Goal: Task Accomplishment & Management: Complete application form

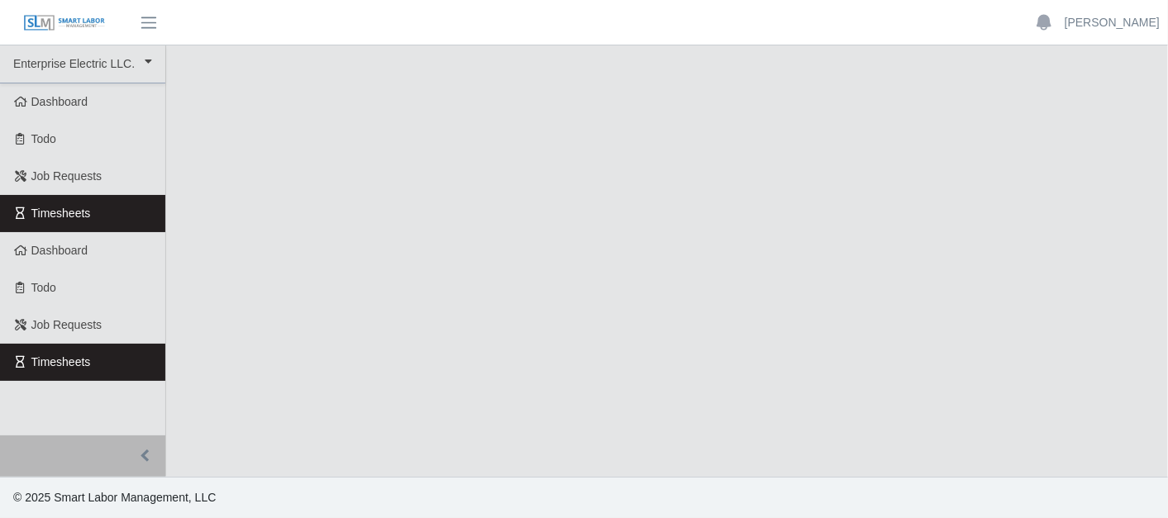
select select "***"
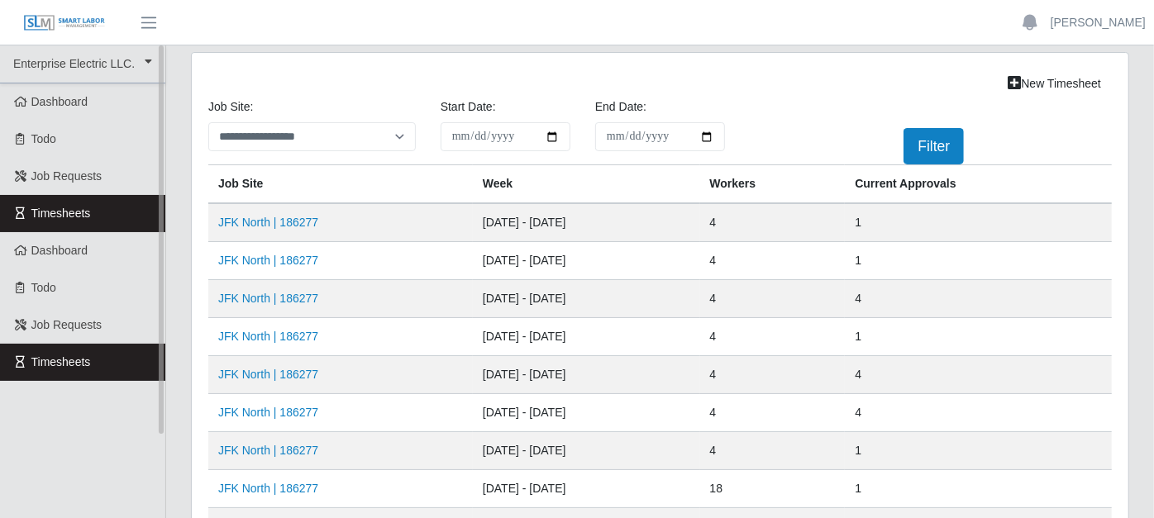
click at [136, 207] on link "Timesheets" at bounding box center [82, 213] width 165 height 37
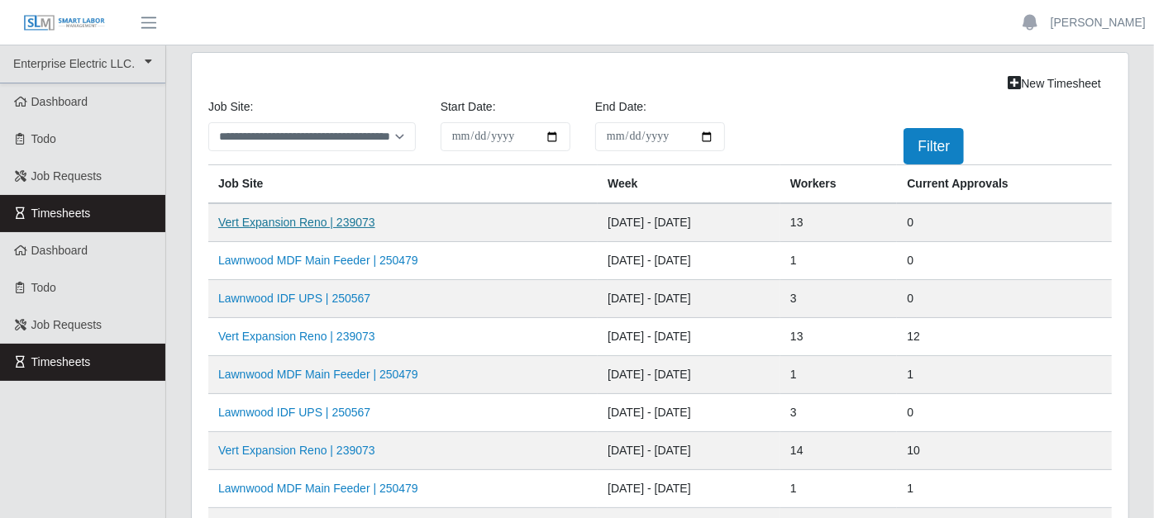
click at [358, 216] on link "Vert Expansion Reno | 239073" at bounding box center [296, 222] width 157 height 13
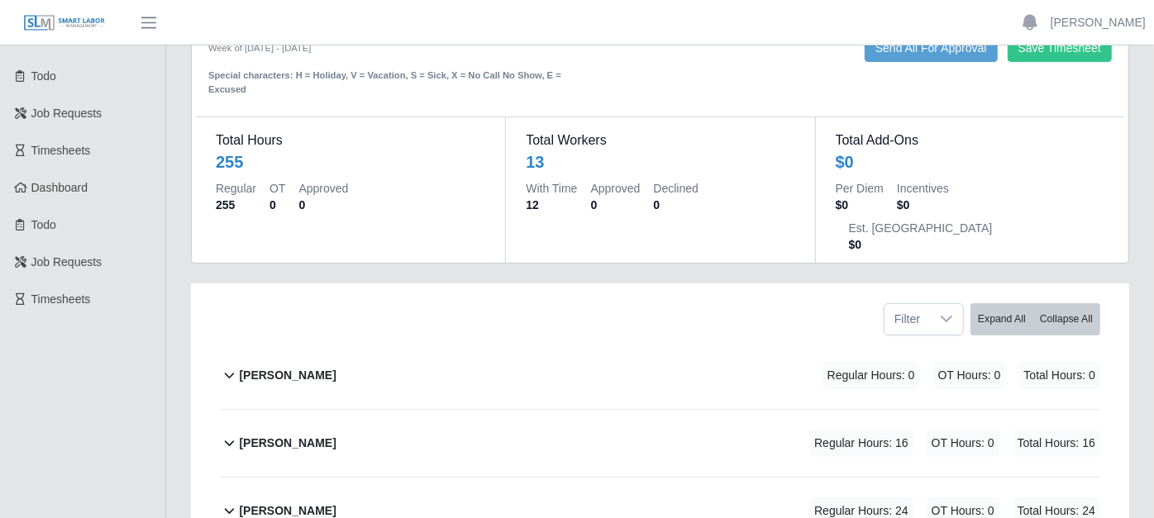
scroll to position [92, 0]
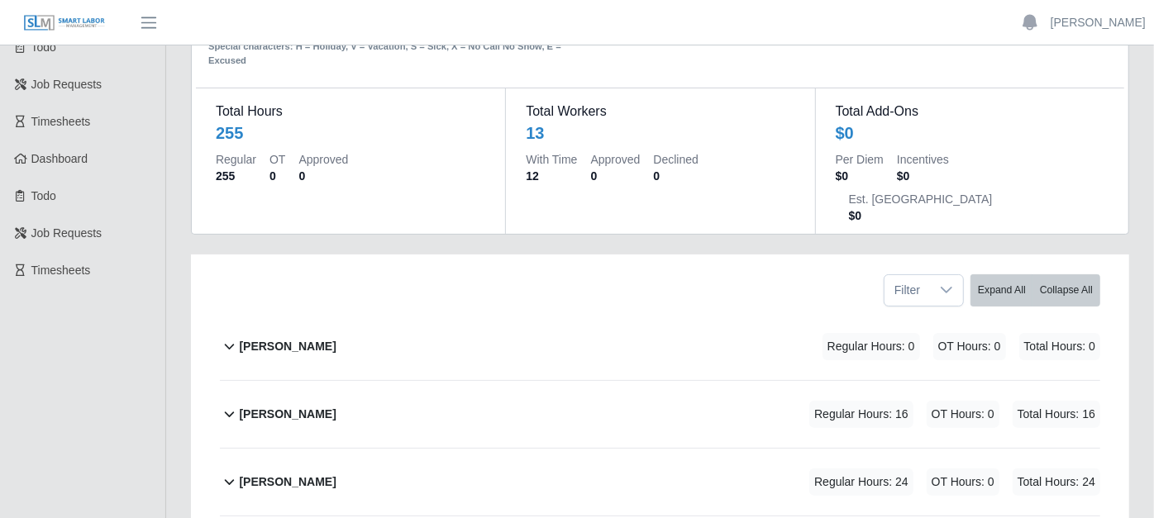
click at [226, 404] on icon at bounding box center [229, 414] width 19 height 20
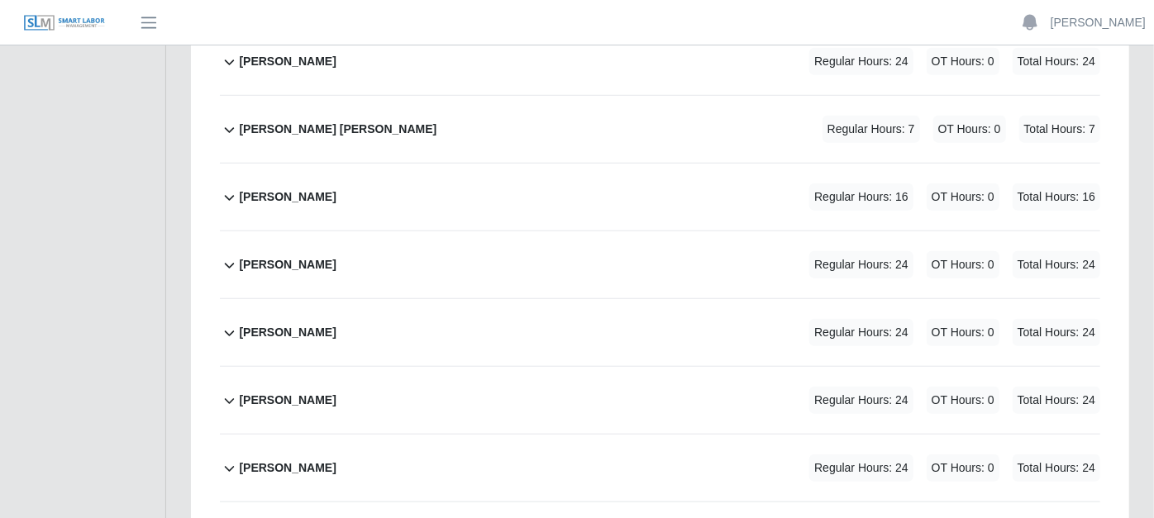
scroll to position [826, 0]
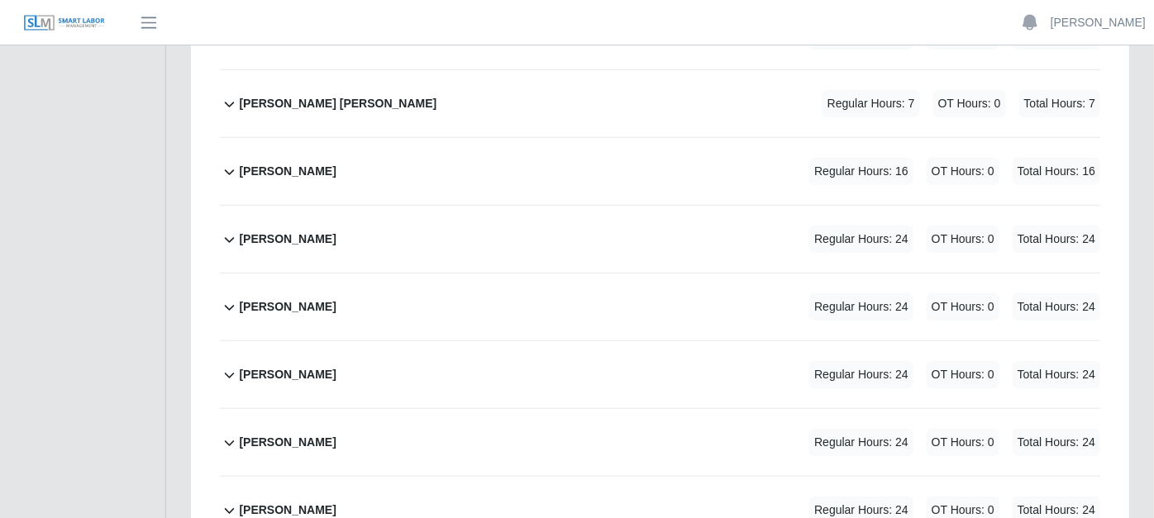
click at [223, 433] on icon at bounding box center [229, 443] width 19 height 20
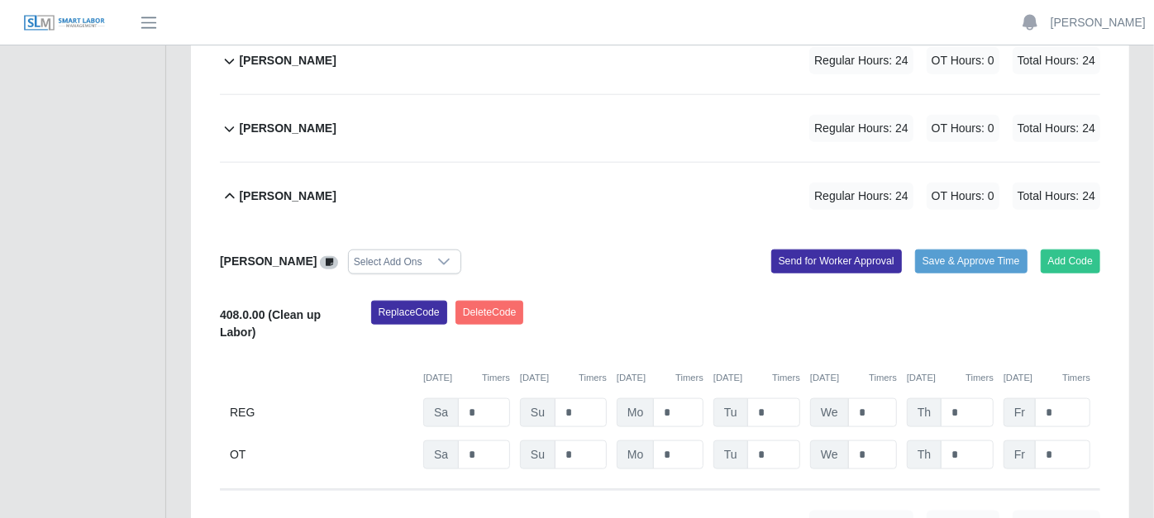
scroll to position [1102, 0]
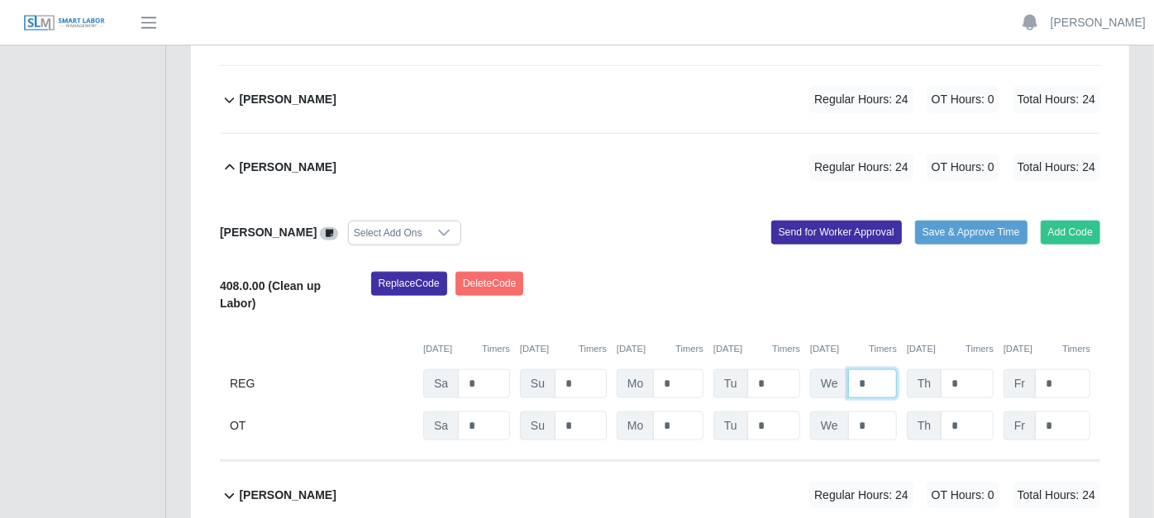
click at [870, 369] on input "*" at bounding box center [872, 383] width 49 height 29
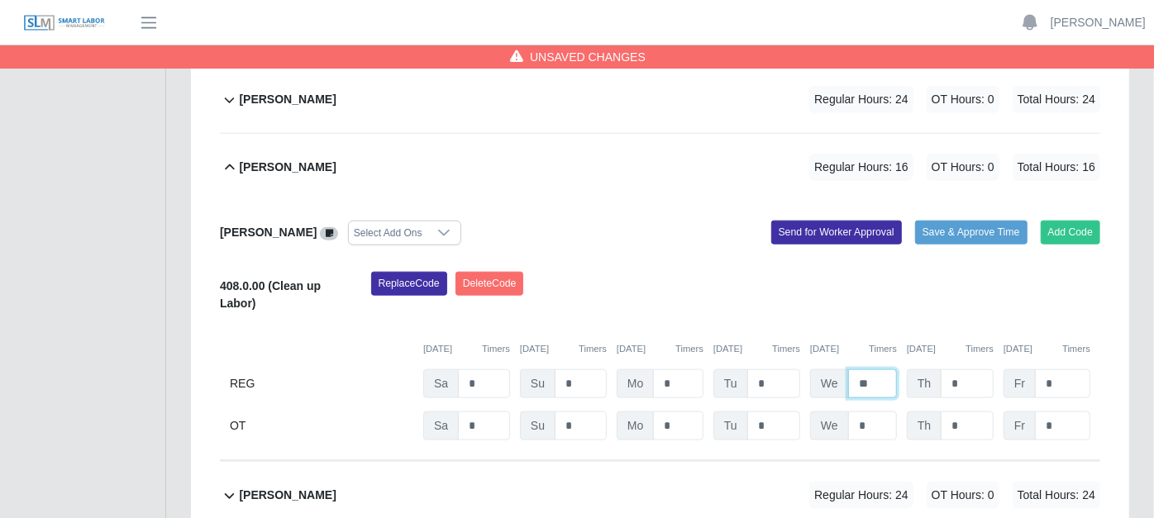
type input "*"
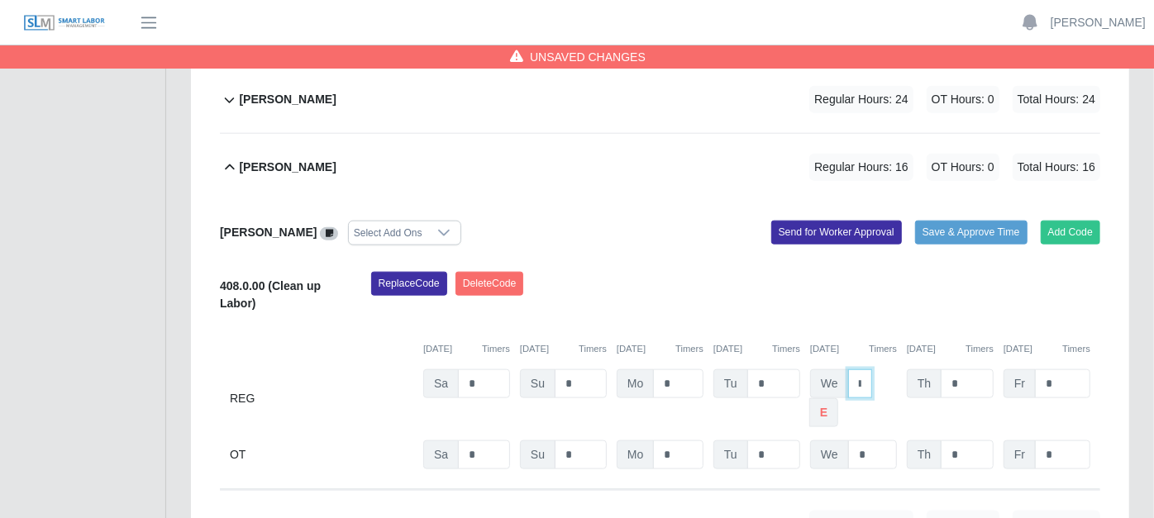
type input "*"
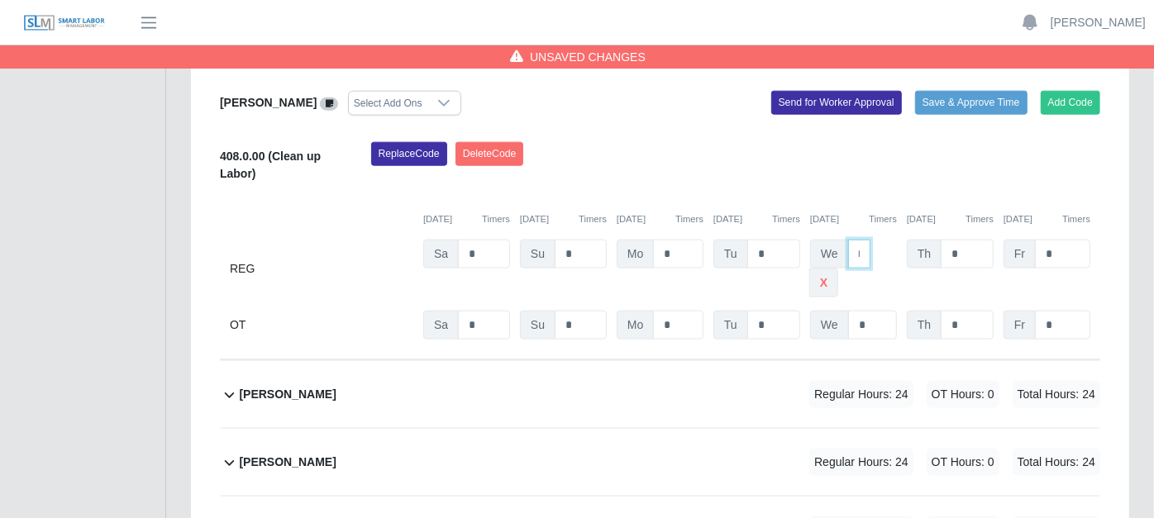
scroll to position [1364, 0]
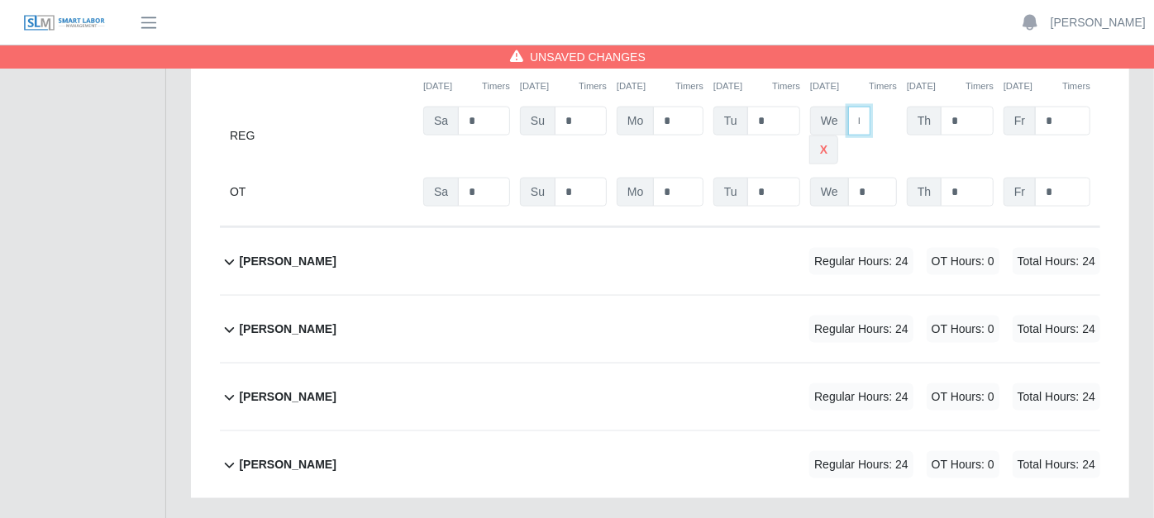
type input "*"
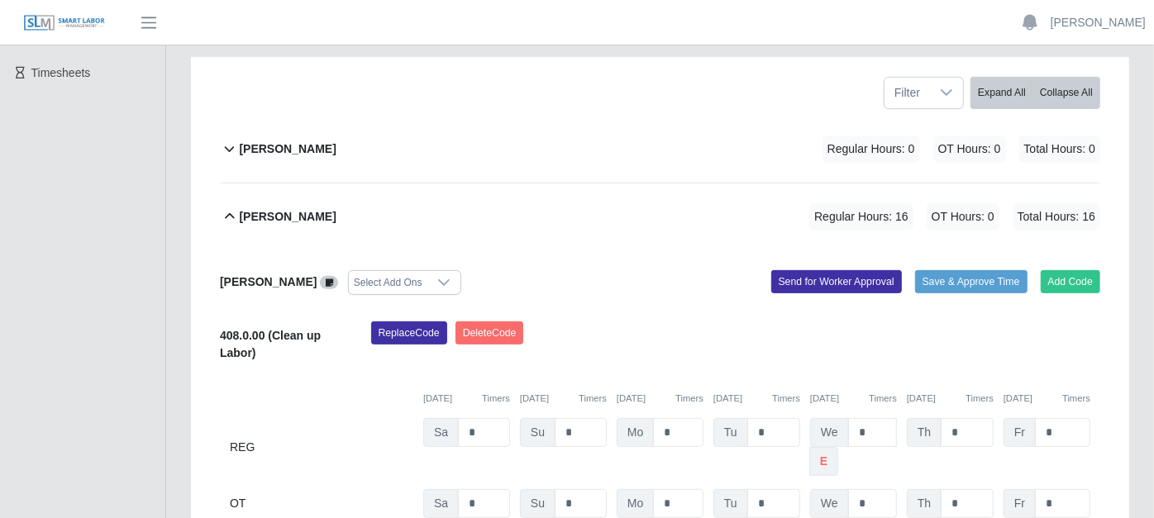
scroll to position [275, 0]
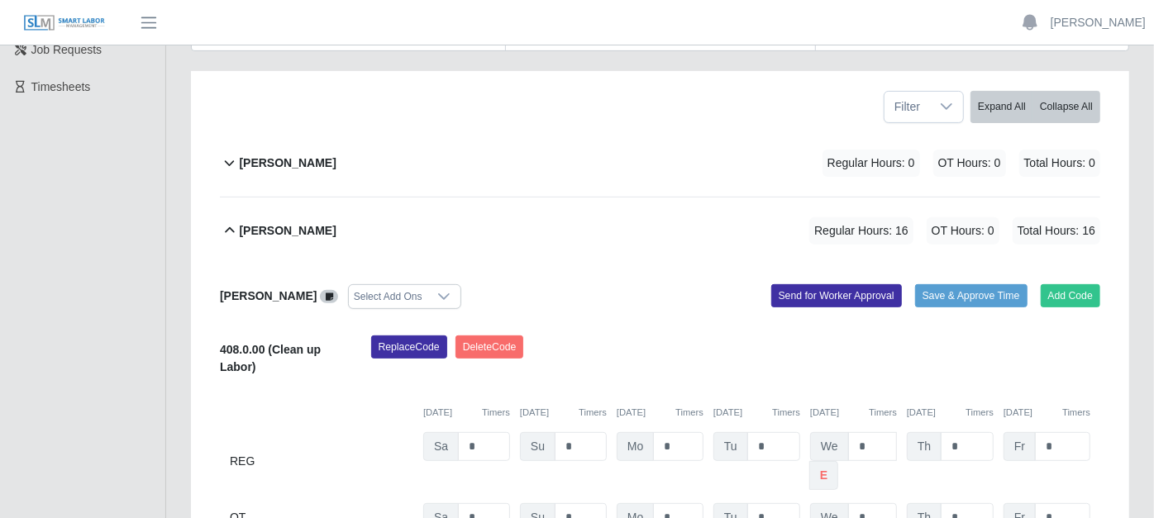
click at [235, 221] on icon at bounding box center [229, 231] width 19 height 20
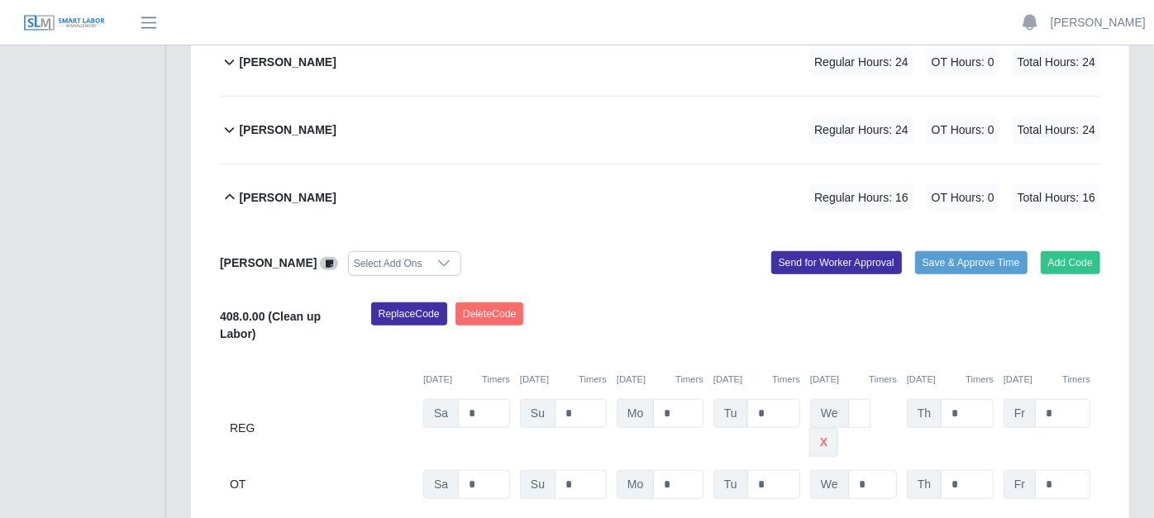
scroll to position [826, 0]
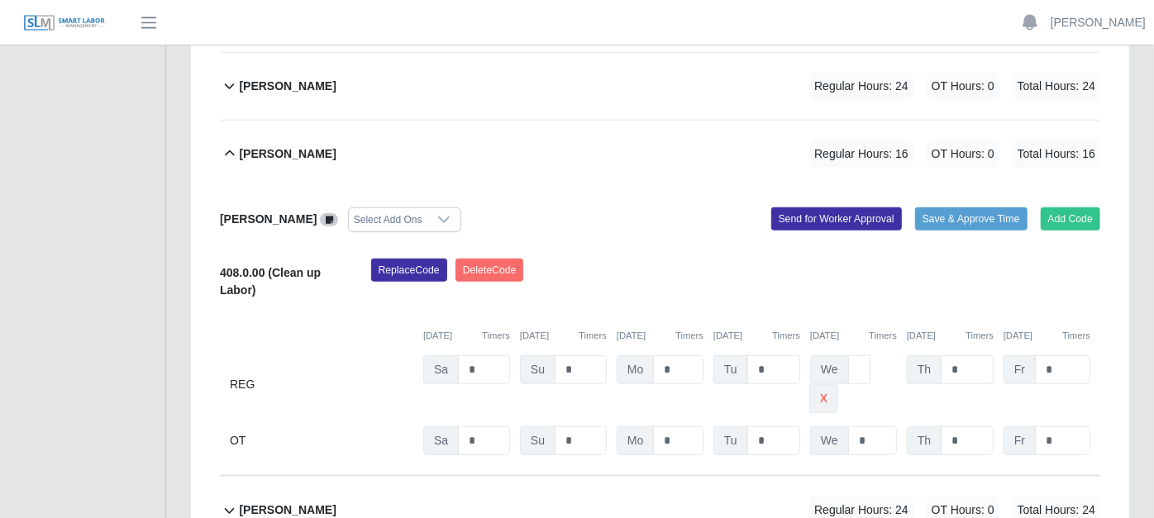
click at [231, 144] on icon at bounding box center [229, 154] width 19 height 20
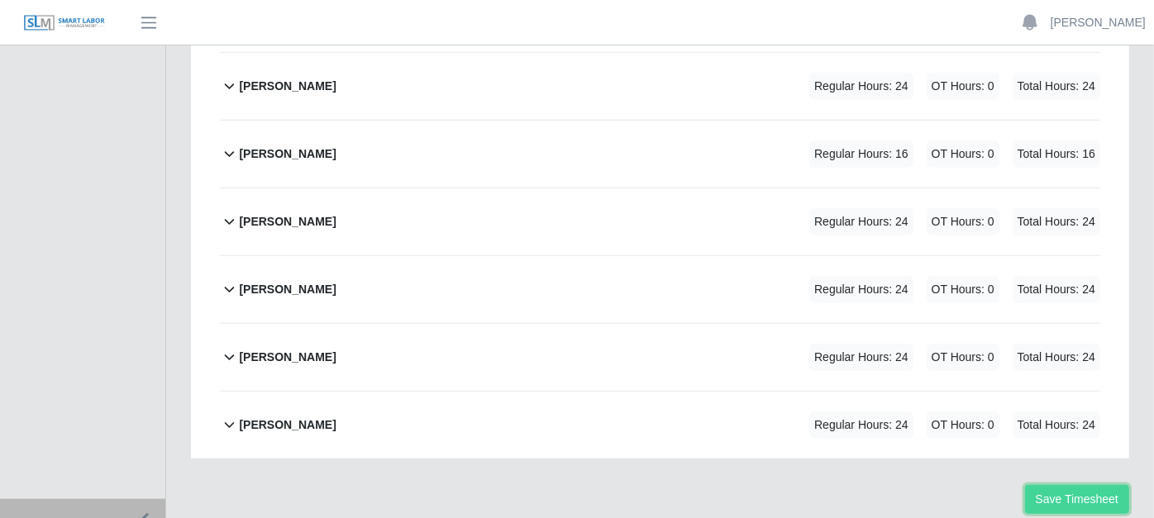
click at [1053, 485] on button "Save Timesheet" at bounding box center [1077, 499] width 104 height 29
